Goal: Book appointment/travel/reservation

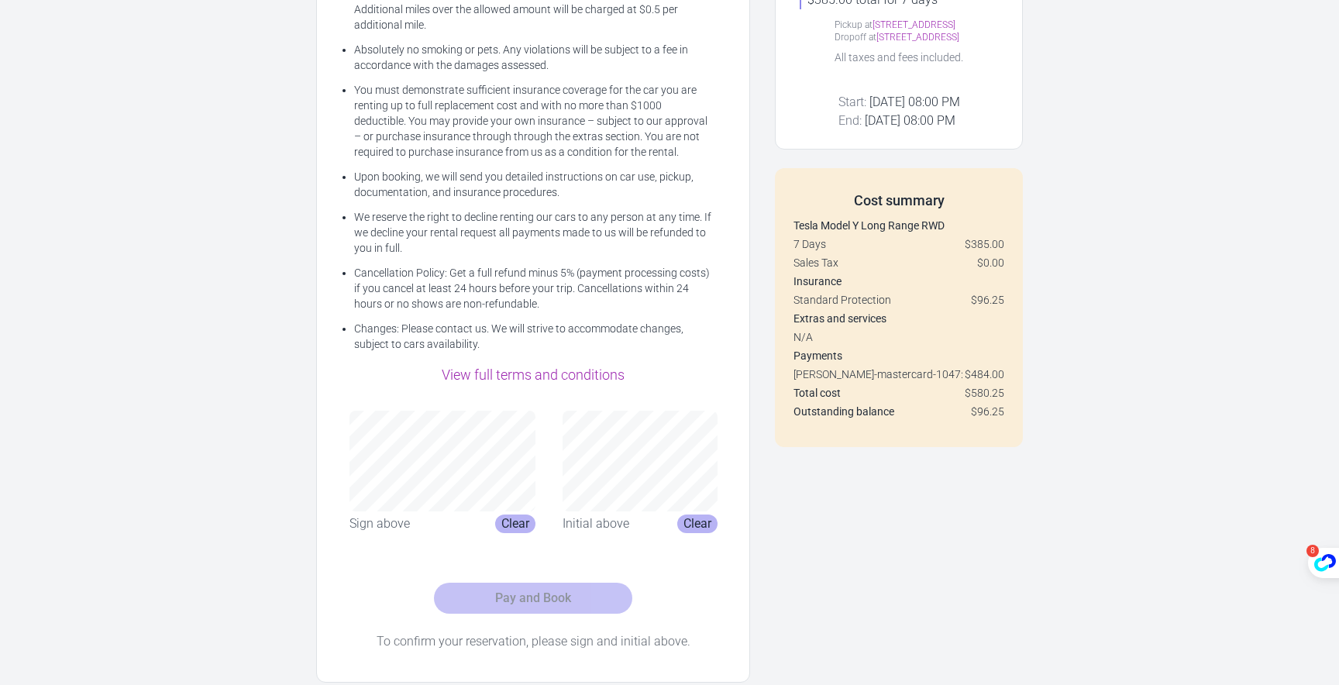
scroll to position [296, 0]
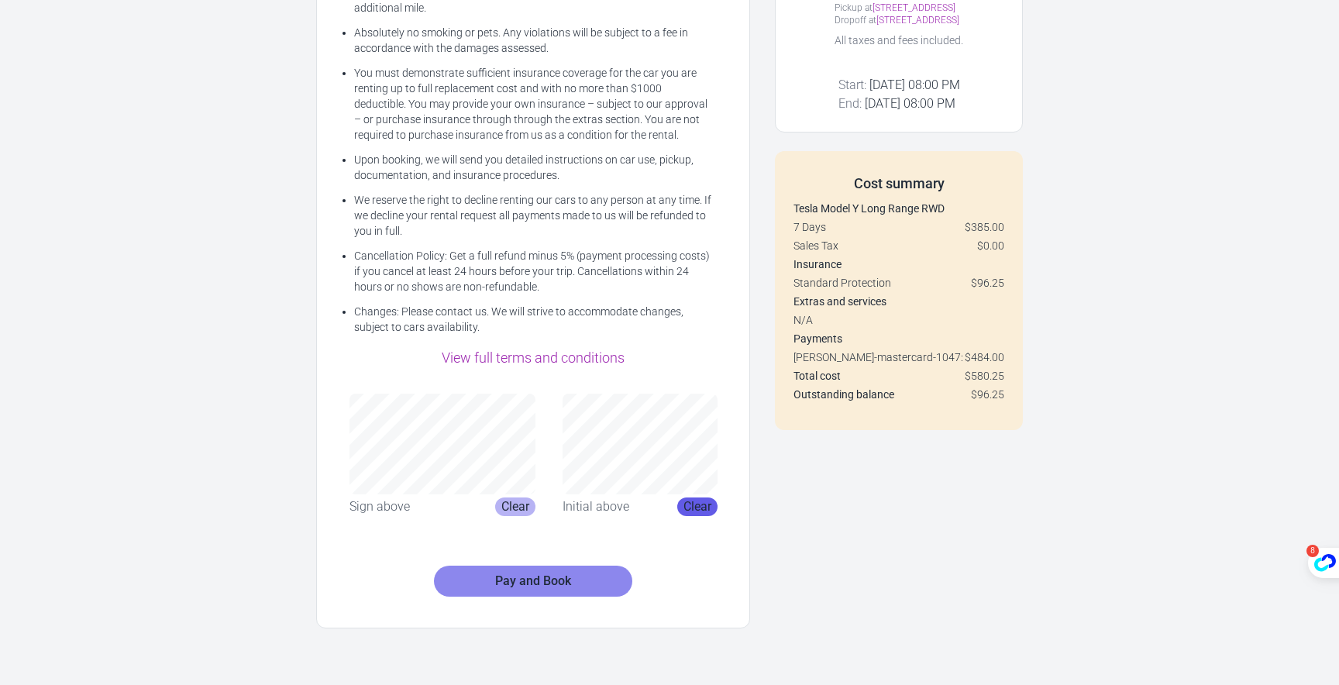
click at [704, 511] on button "Clear" at bounding box center [697, 507] width 40 height 19
click at [684, 392] on div "Sign above Clear Initial above Clear" at bounding box center [533, 454] width 395 height 147
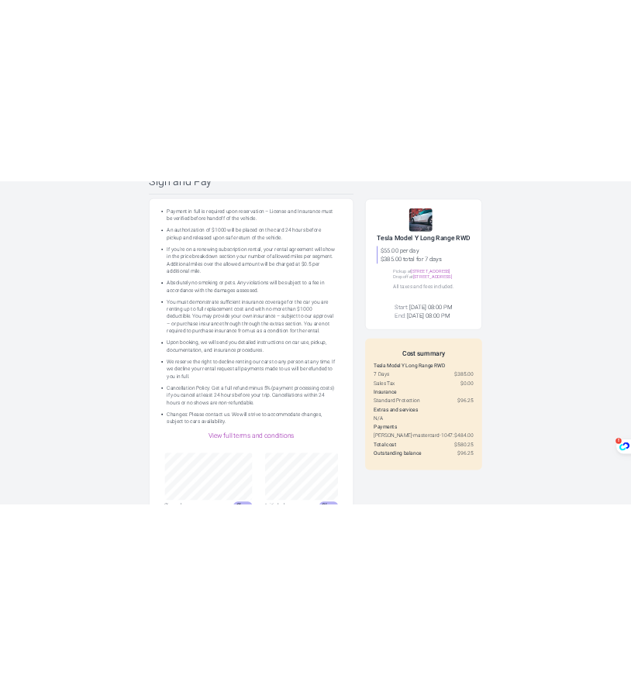
scroll to position [488, 0]
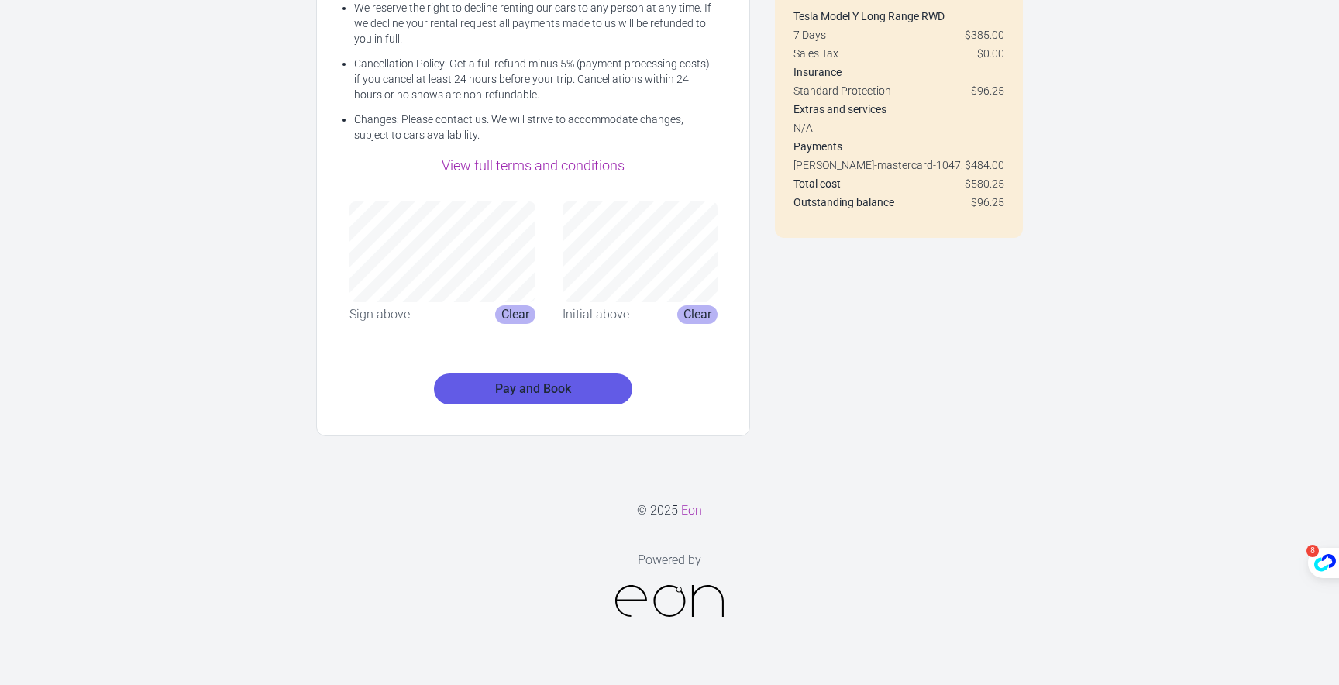
click at [570, 400] on button "Pay and Book" at bounding box center [533, 389] width 198 height 31
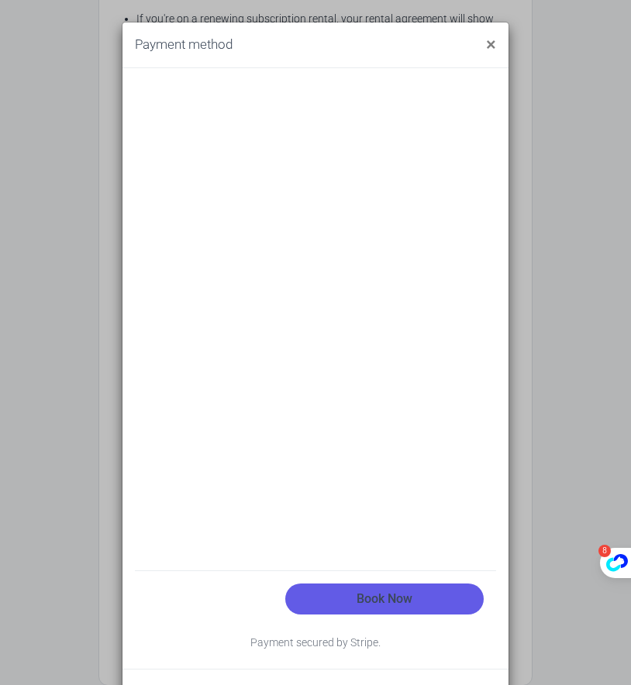
click at [410, 594] on button "Book Now" at bounding box center [384, 599] width 198 height 31
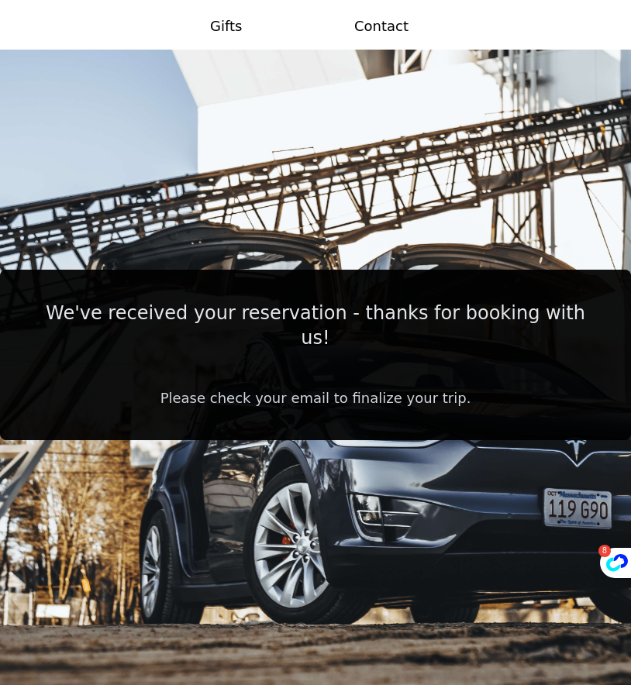
click at [343, 387] on div "Please check your email to finalize your trip." at bounding box center [315, 398] width 569 height 22
